Goal: Task Accomplishment & Management: Use online tool/utility

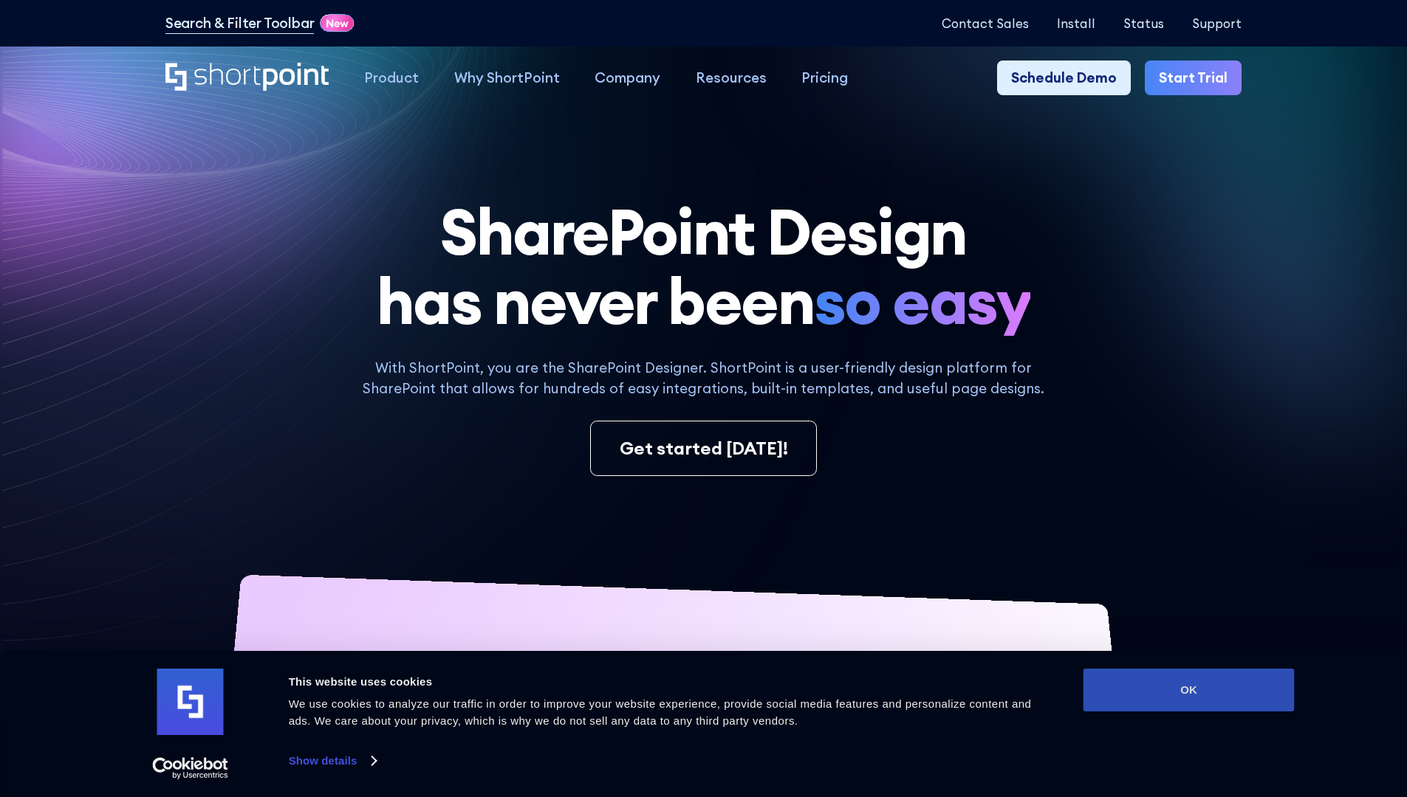
click at [1188, 690] on button "OK" at bounding box center [1188, 690] width 211 height 43
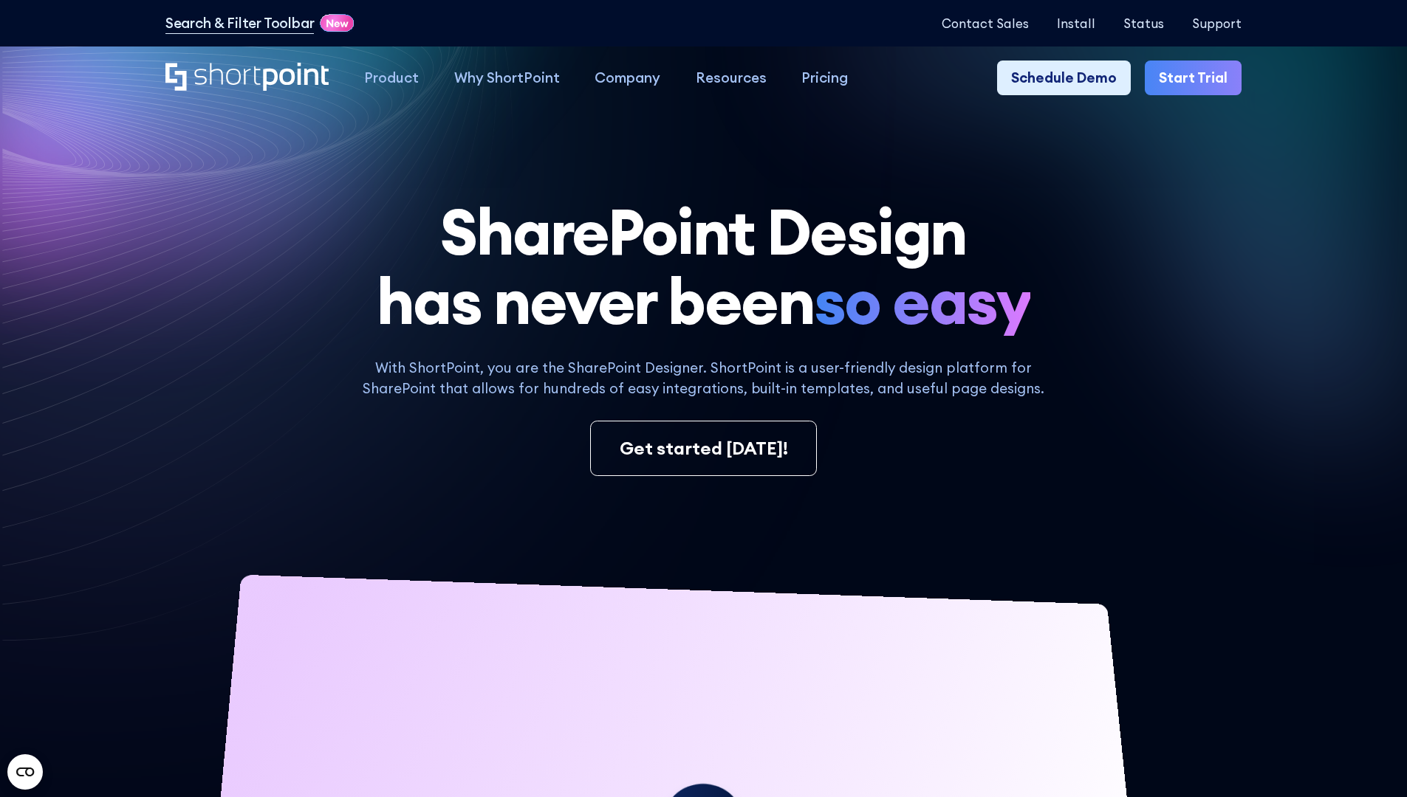
click at [1198, 78] on link "Start Trial" at bounding box center [1192, 78] width 97 height 35
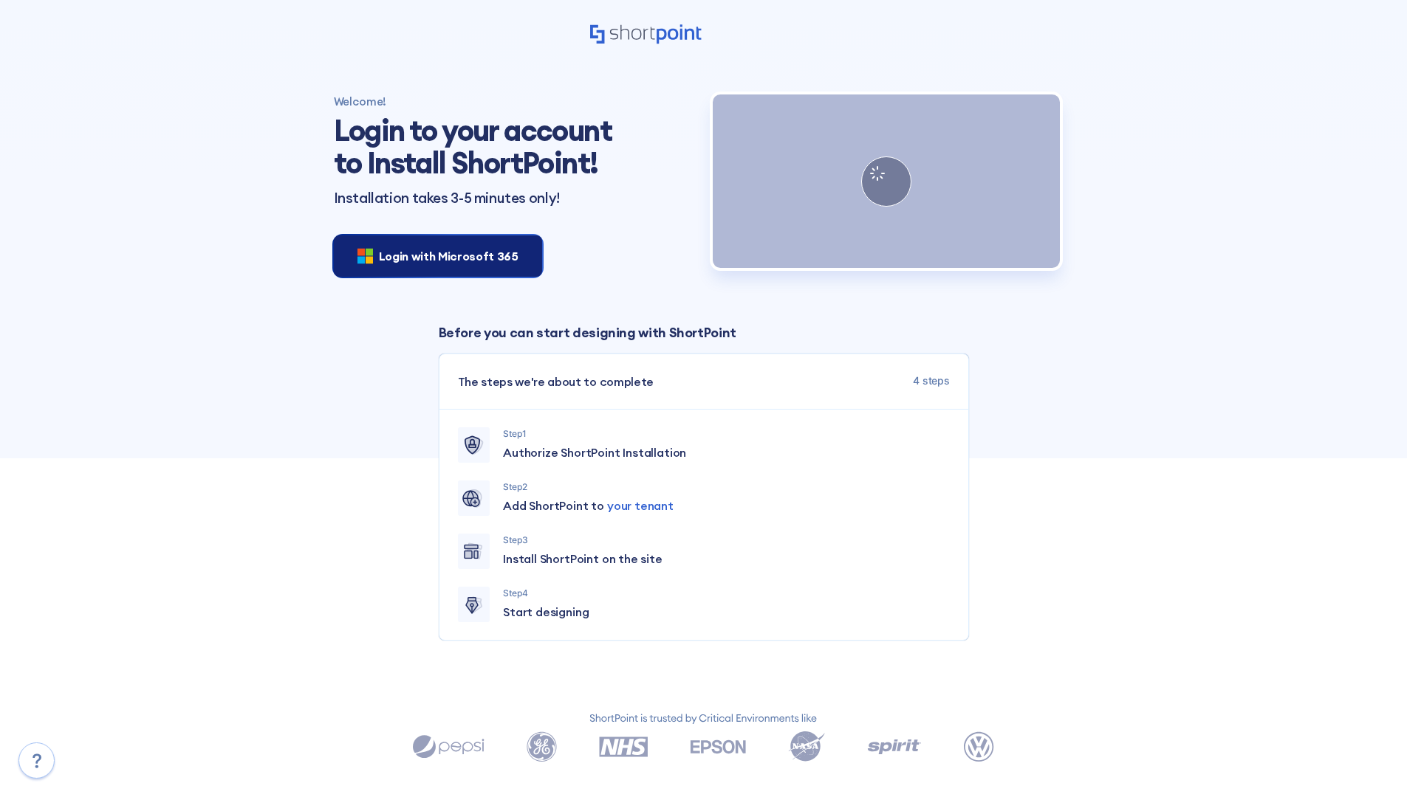
click at [433, 255] on span "Login with Microsoft 365" at bounding box center [449, 256] width 140 height 18
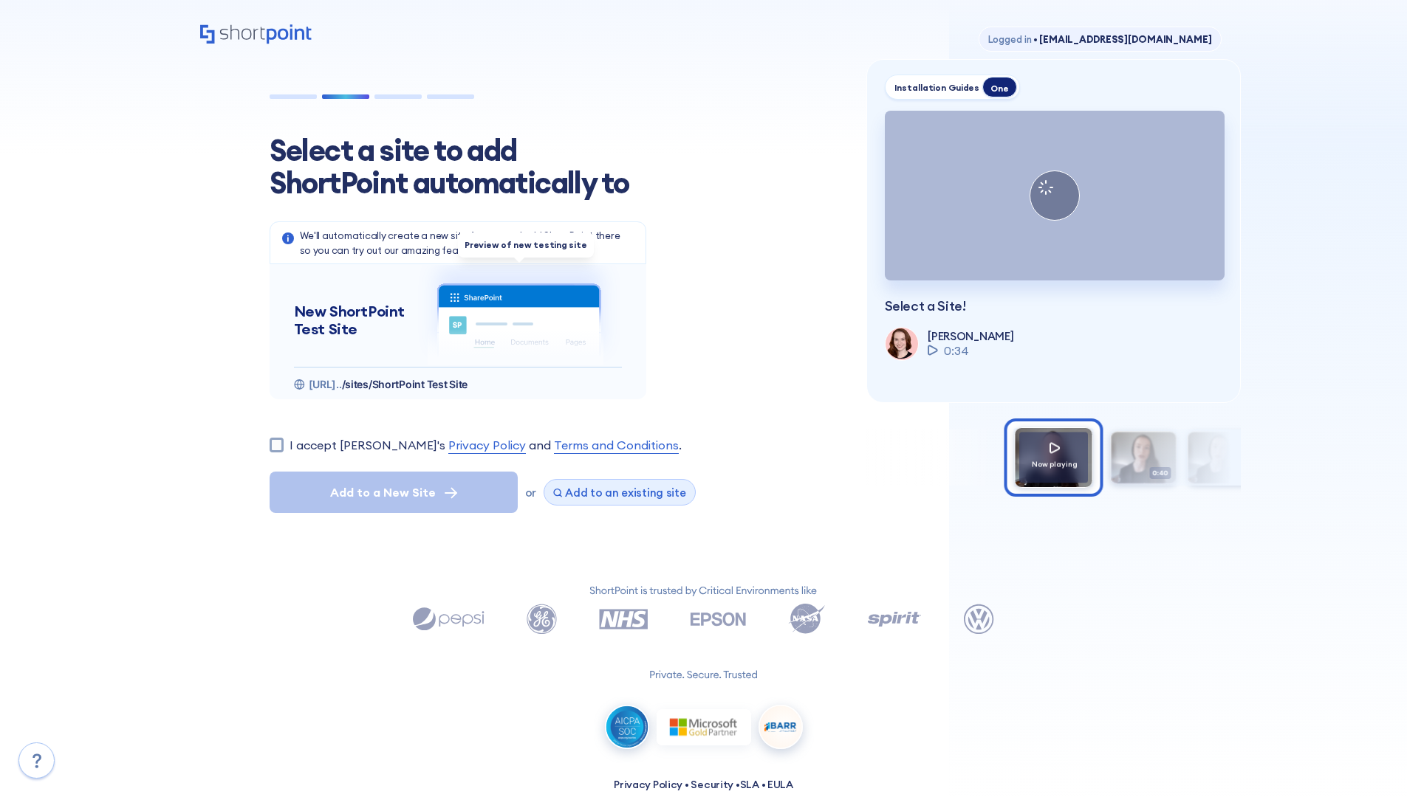
click at [614, 492] on span "Add to an existing site" at bounding box center [625, 493] width 121 height 14
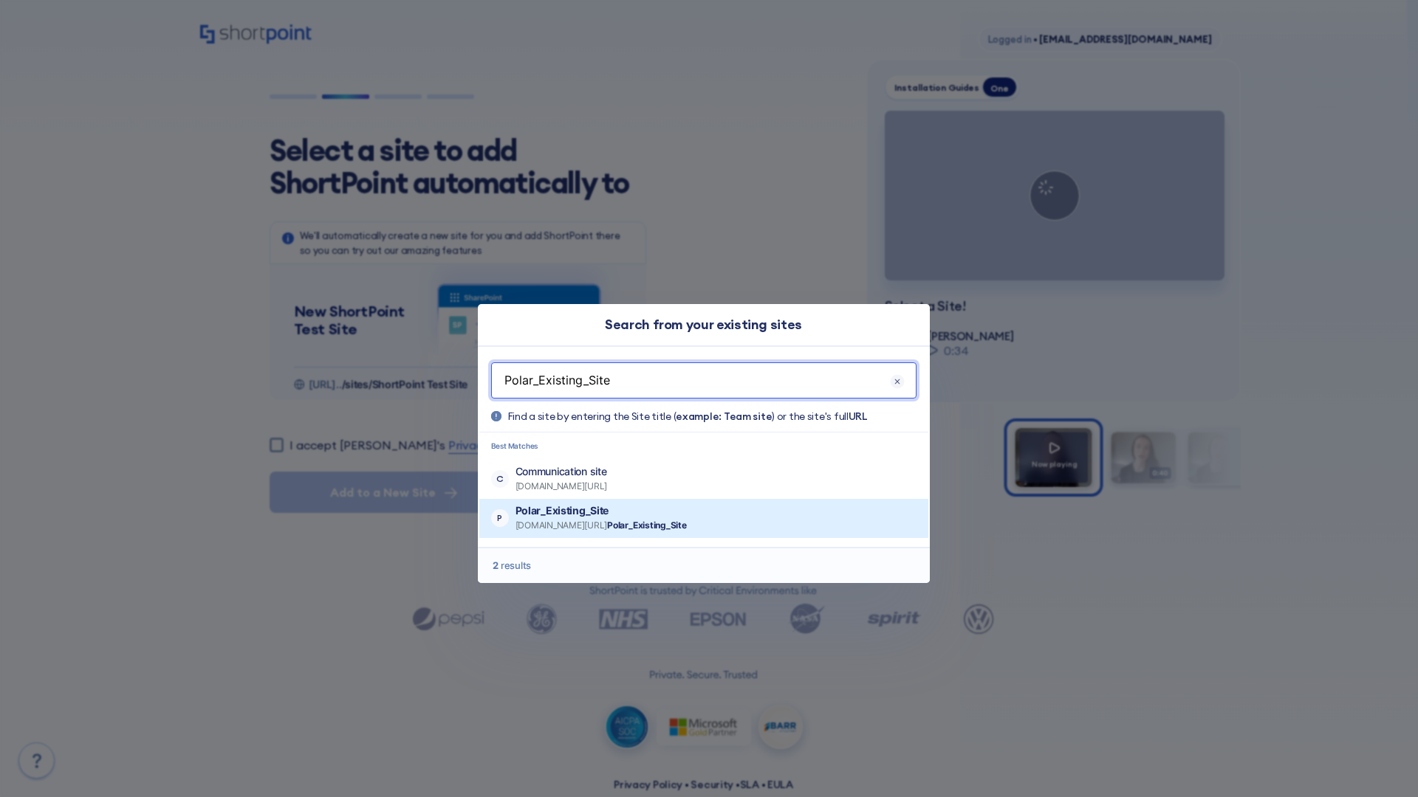
click at [644, 511] on p "Polar_Existing_Site" at bounding box center [600, 511] width 171 height 15
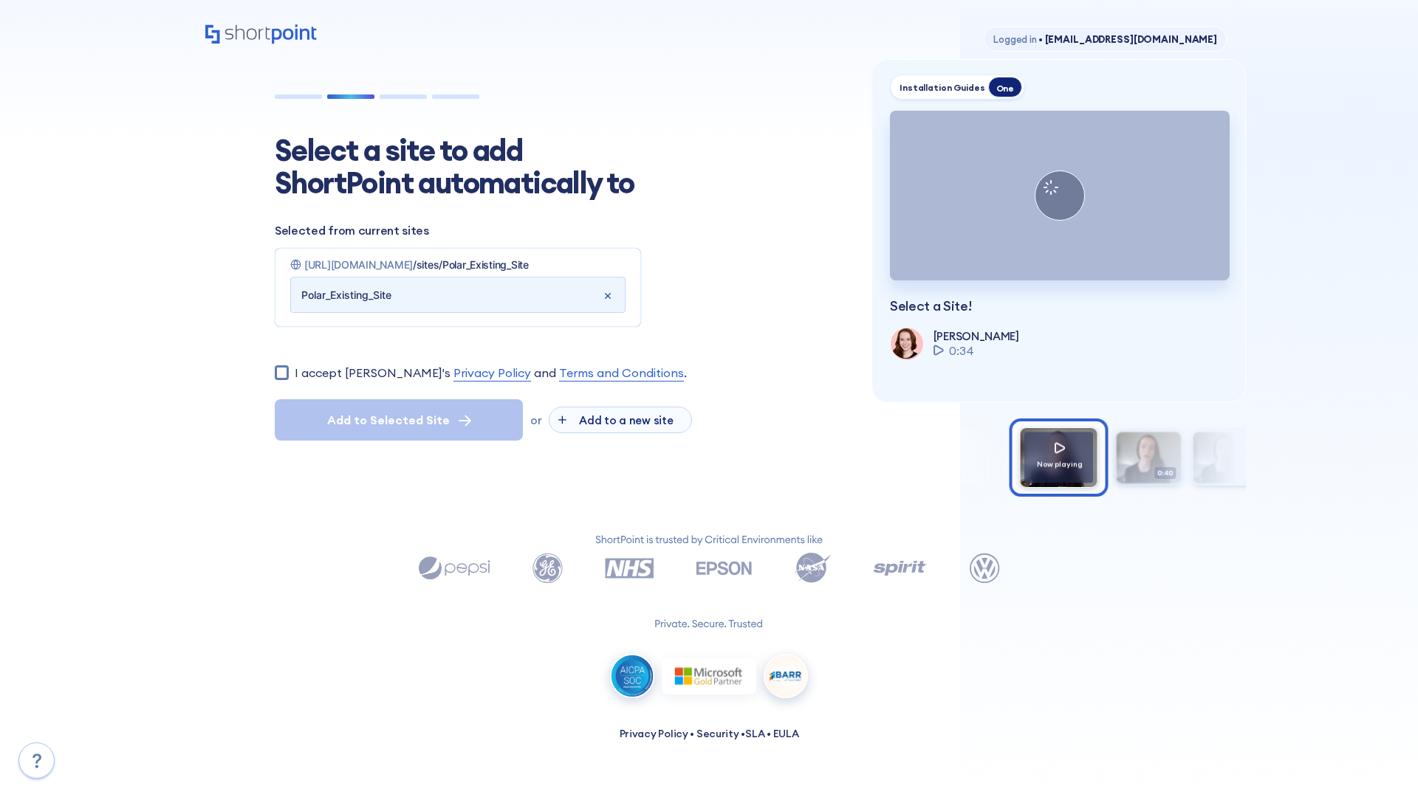
click at [281, 380] on input "I accept [PERSON_NAME]'s Privacy Policy and Terms and Conditions ." at bounding box center [282, 372] width 14 height 14
checkbox input "true"
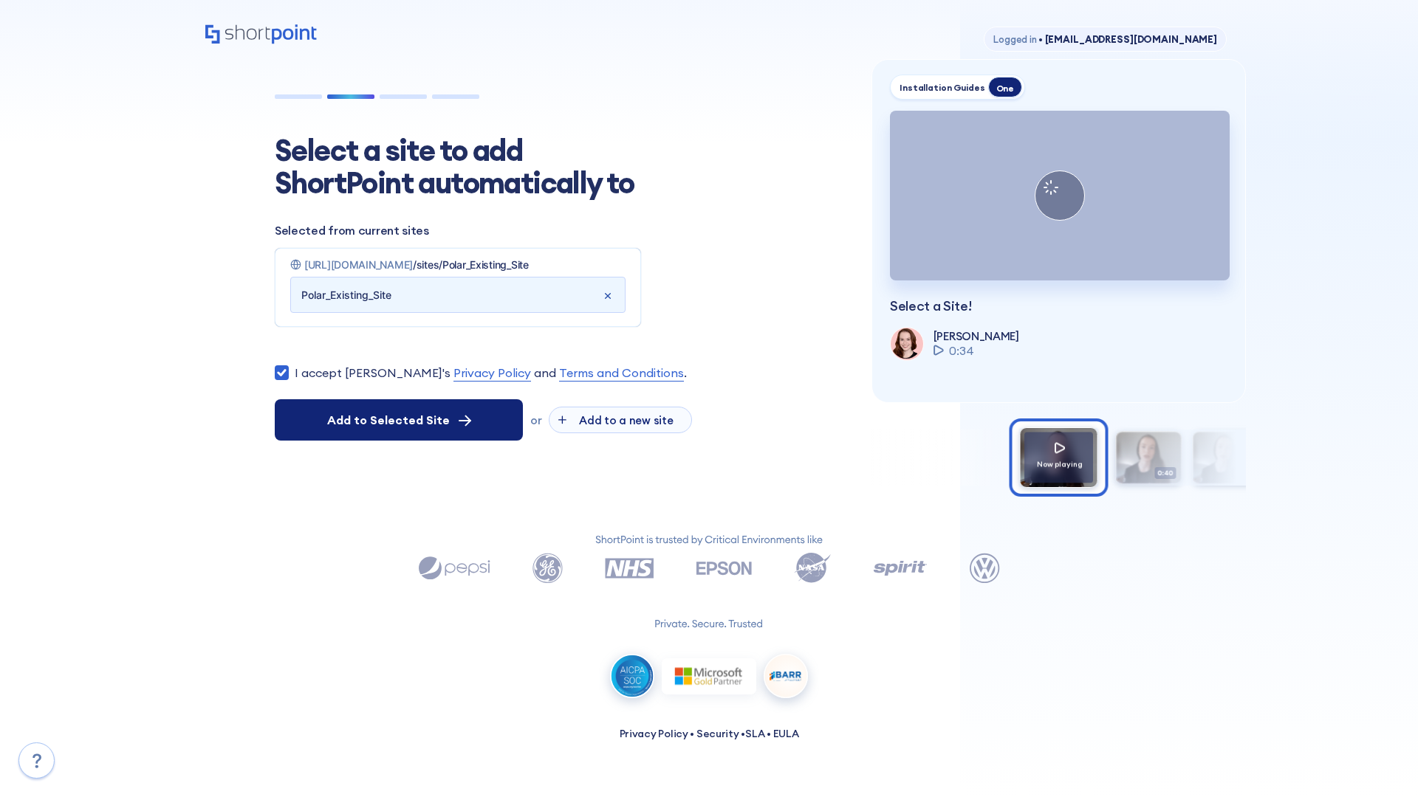
click at [399, 429] on span "Add to Selected Site" at bounding box center [388, 420] width 123 height 18
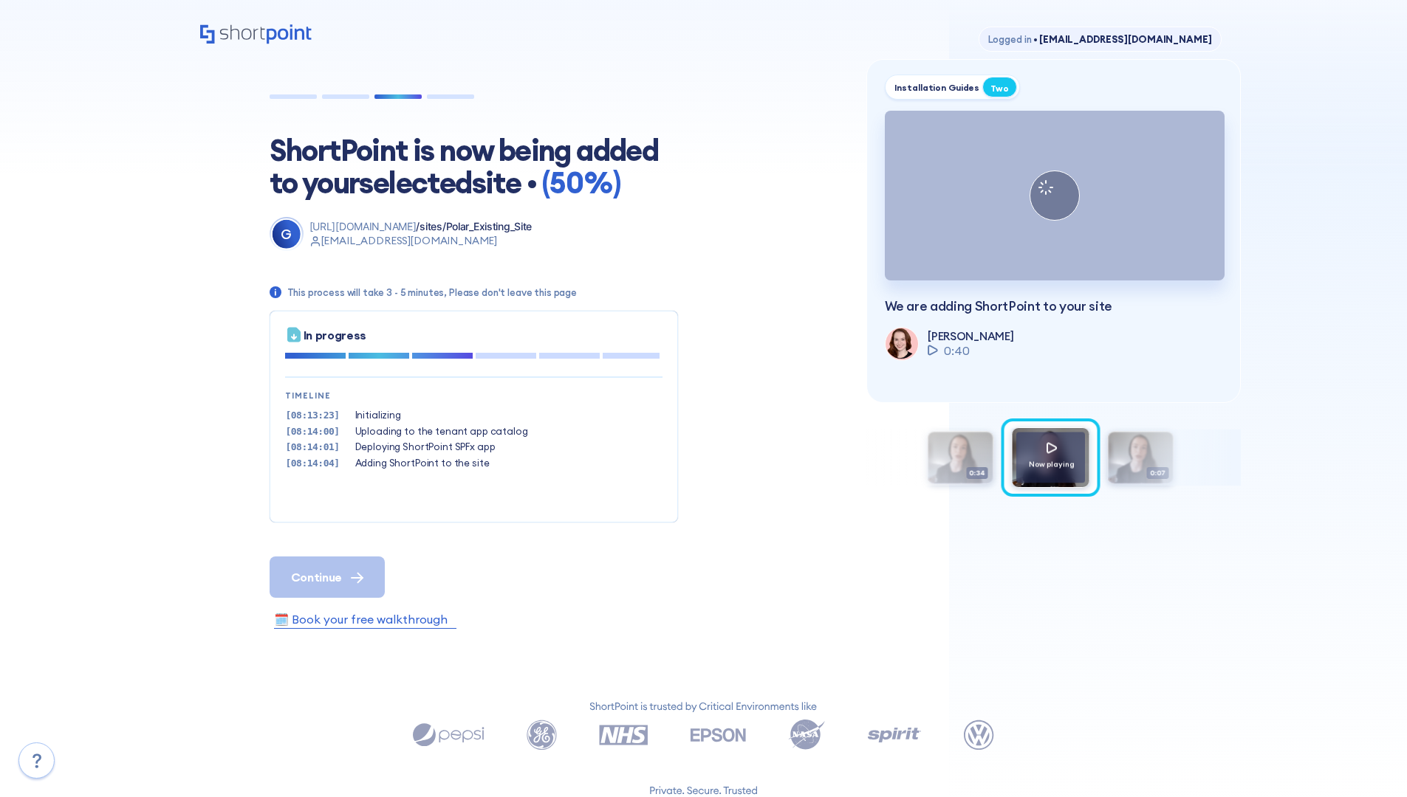
click at [326, 577] on span "Continue" at bounding box center [316, 578] width 51 height 18
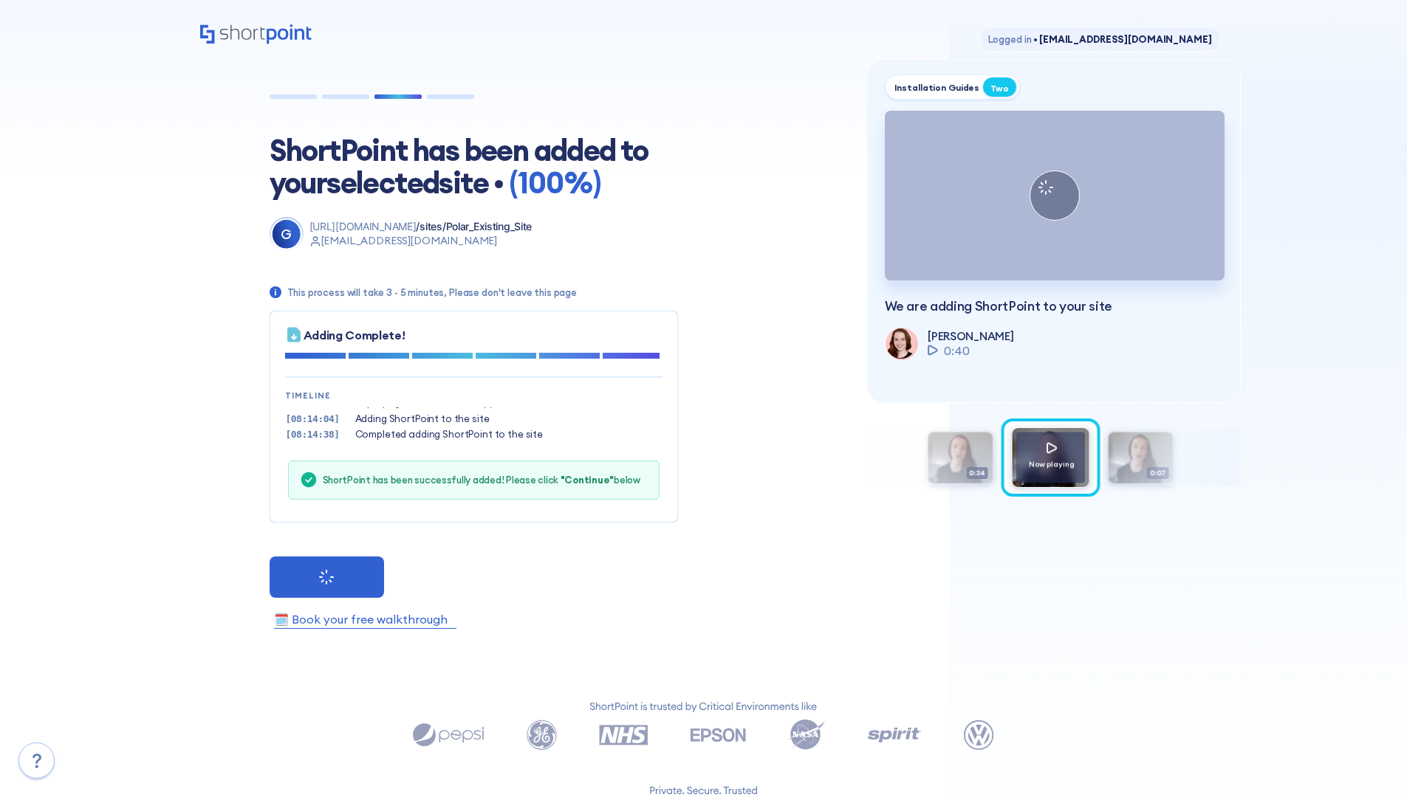
scroll to position [45, 0]
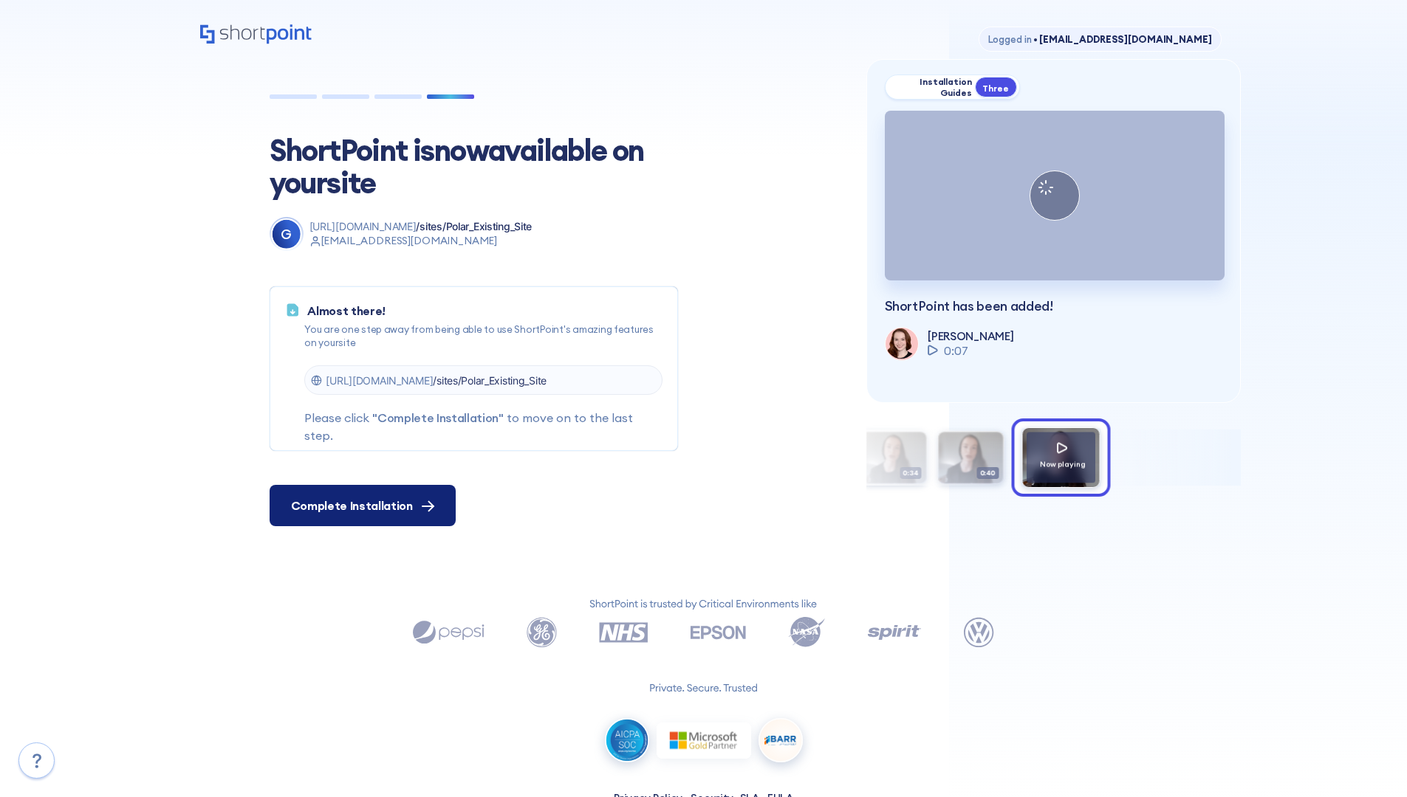
click at [360, 506] on span "Complete Installation" at bounding box center [352, 506] width 122 height 18
